Goal: Information Seeking & Learning: Learn about a topic

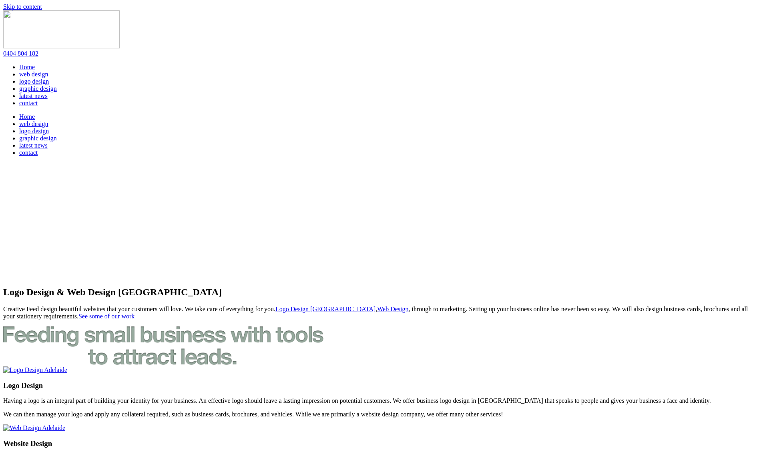
click at [48, 71] on link "web design" at bounding box center [33, 74] width 29 height 7
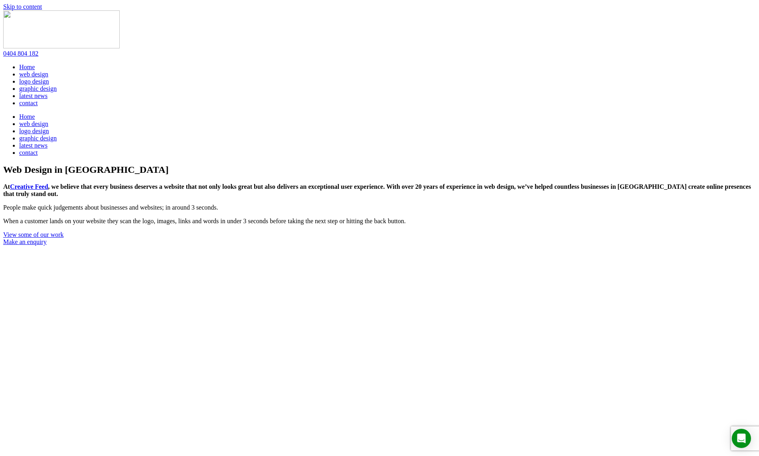
click at [49, 78] on link "logo design" at bounding box center [34, 81] width 30 height 7
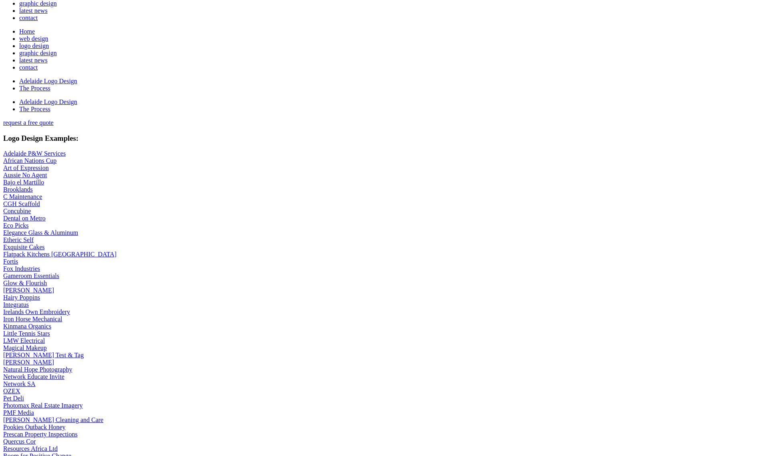
scroll to position [98, 0]
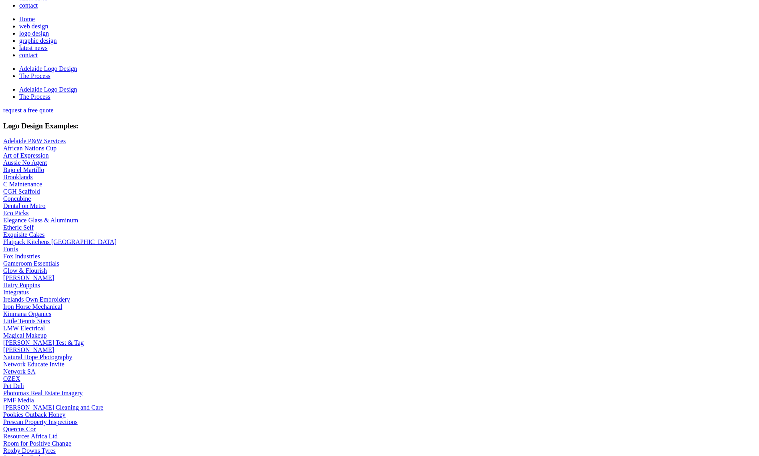
click at [54, 275] on link "[PERSON_NAME]" at bounding box center [28, 278] width 51 height 7
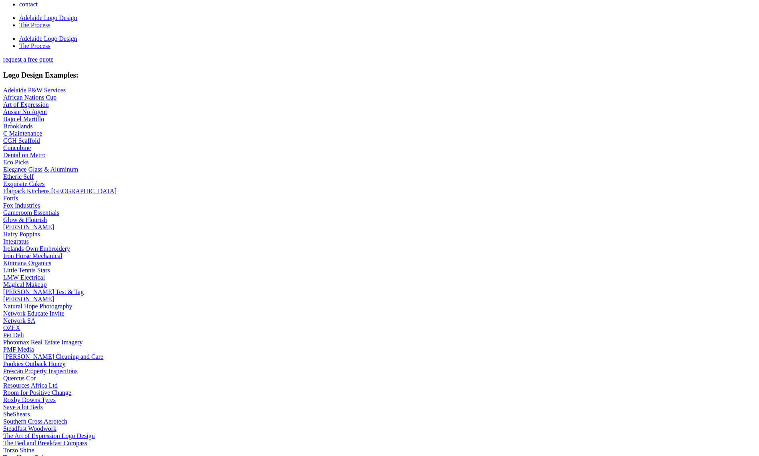
scroll to position [161, 0]
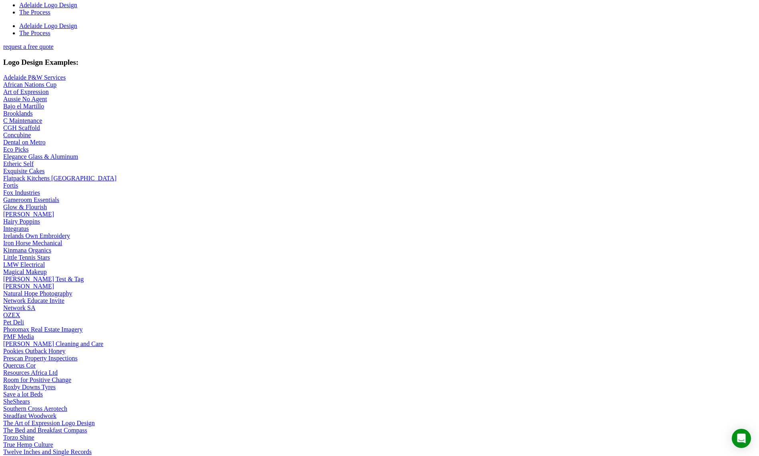
click at [84, 276] on link "[PERSON_NAME] Test & Tag" at bounding box center [43, 279] width 80 height 7
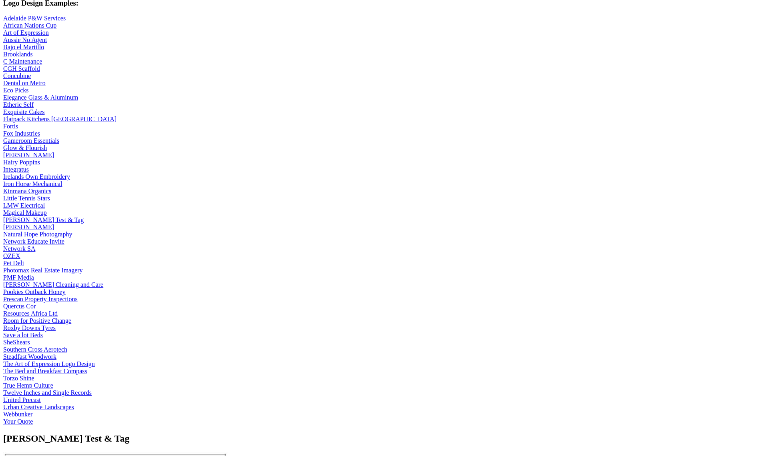
scroll to position [225, 0]
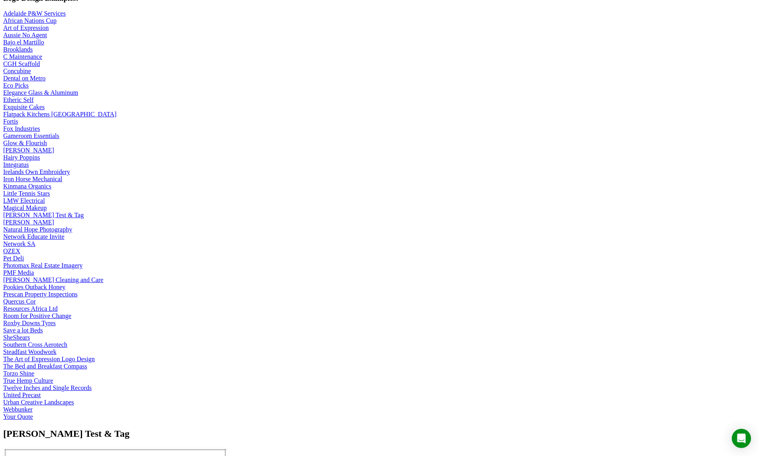
click at [83, 267] on link "Photomax Real Estate Imagery" at bounding box center [43, 265] width 80 height 7
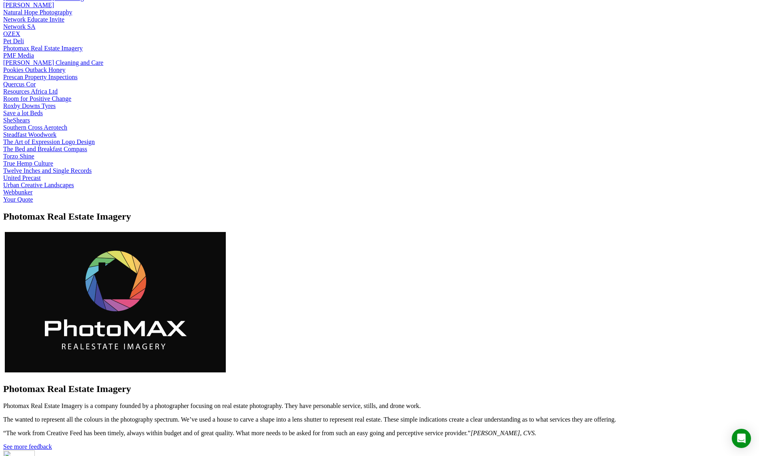
scroll to position [441, 0]
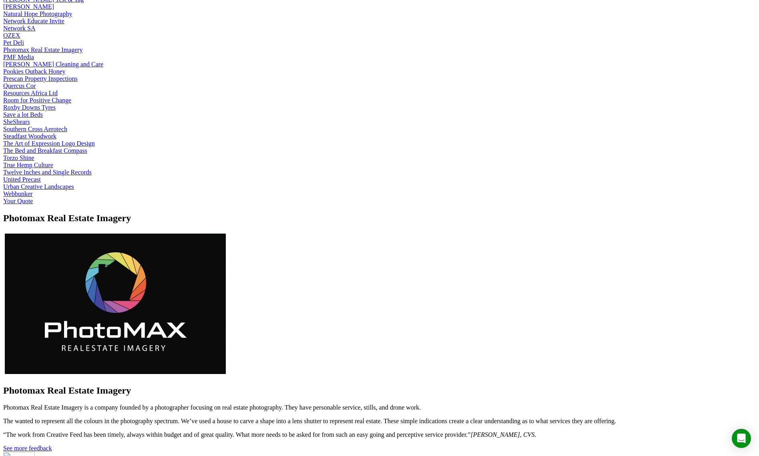
click at [33, 205] on link "Your Quote" at bounding box center [18, 201] width 30 height 7
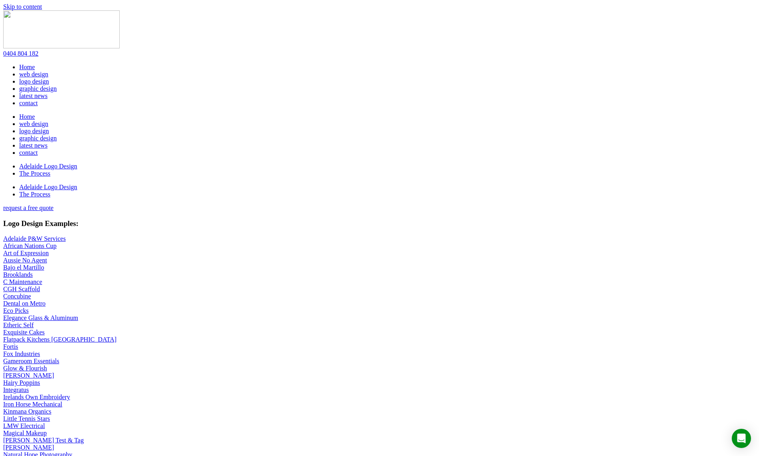
click at [48, 92] on link "latest news" at bounding box center [33, 95] width 28 height 7
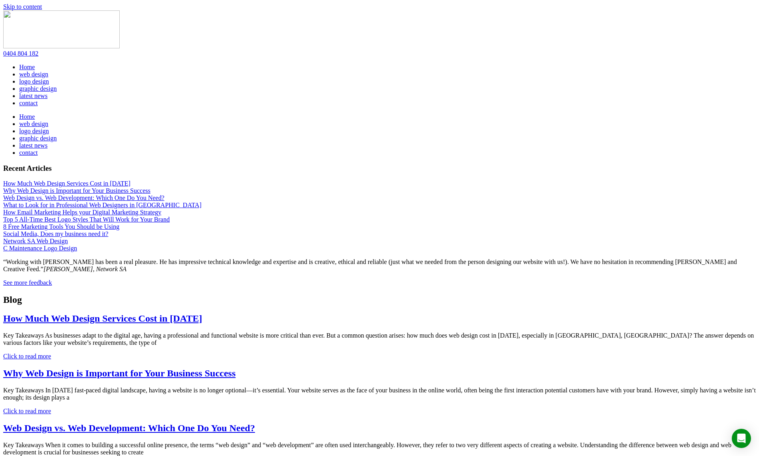
click at [202, 313] on link "How Much Web Design Services Cost in [DATE]" at bounding box center [102, 318] width 199 height 10
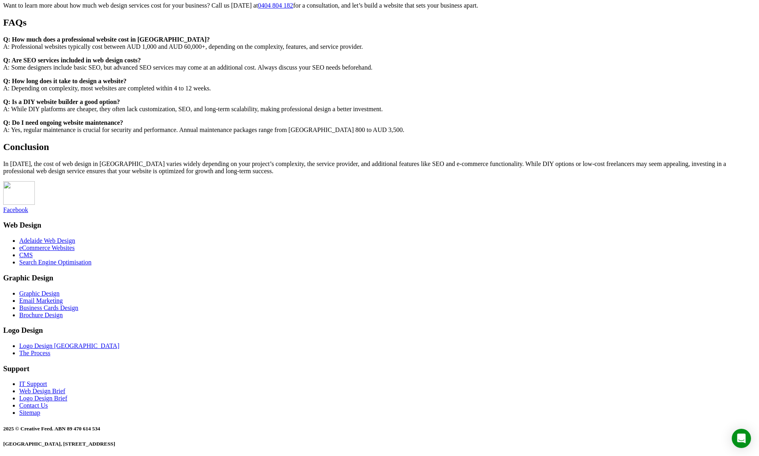
scroll to position [1554, 0]
click at [33, 259] on span "CMS" at bounding box center [26, 255] width 14 height 7
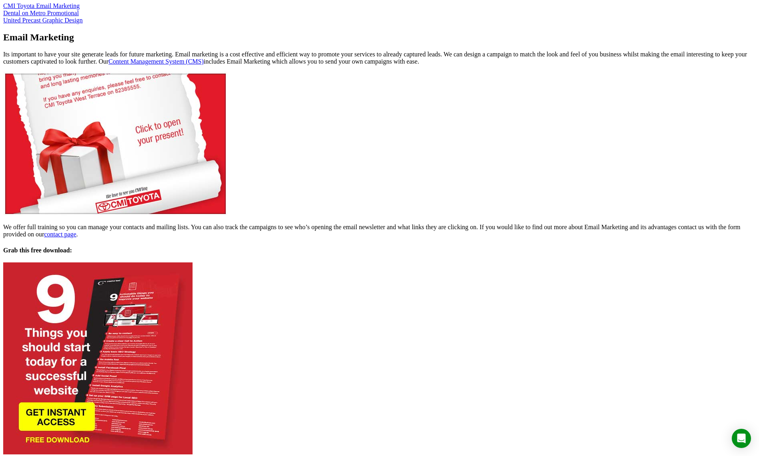
scroll to position [262, 0]
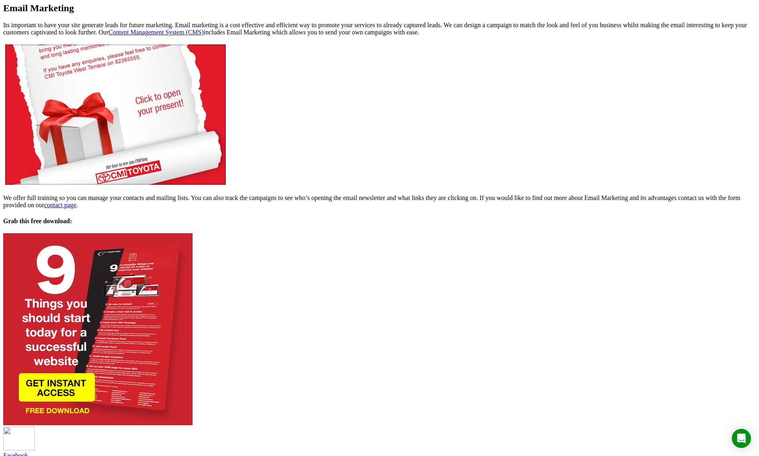
click at [193, 252] on img at bounding box center [97, 329] width 189 height 192
